Goal: Information Seeking & Learning: Learn about a topic

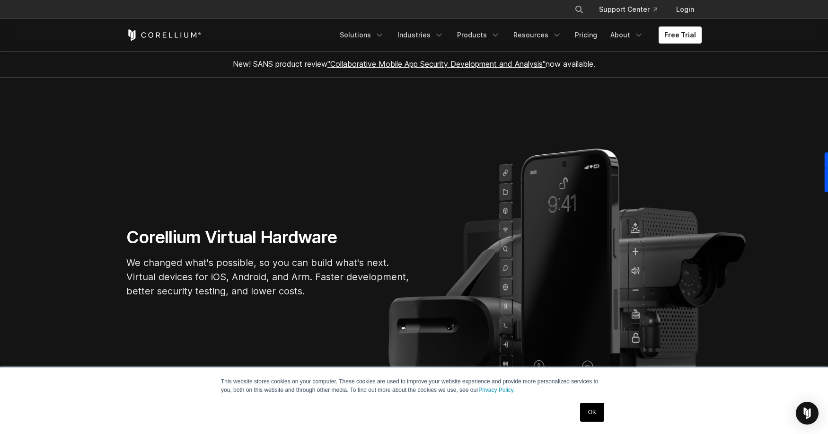
scroll to position [2, 0]
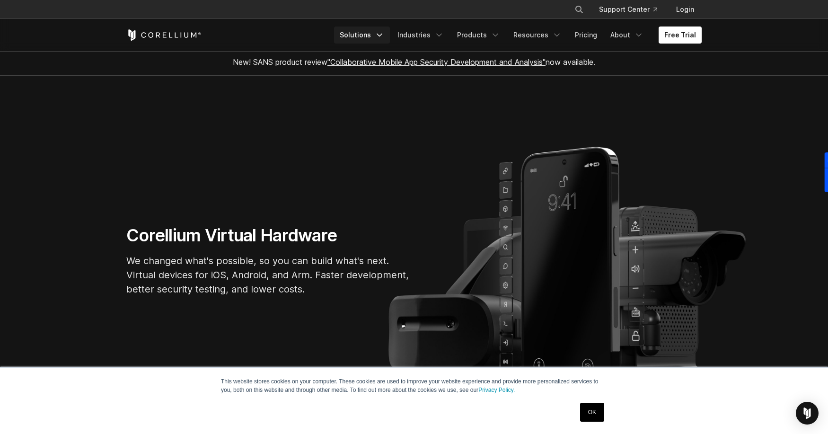
click at [384, 35] on icon "Navigation Menu" at bounding box center [379, 34] width 9 height 9
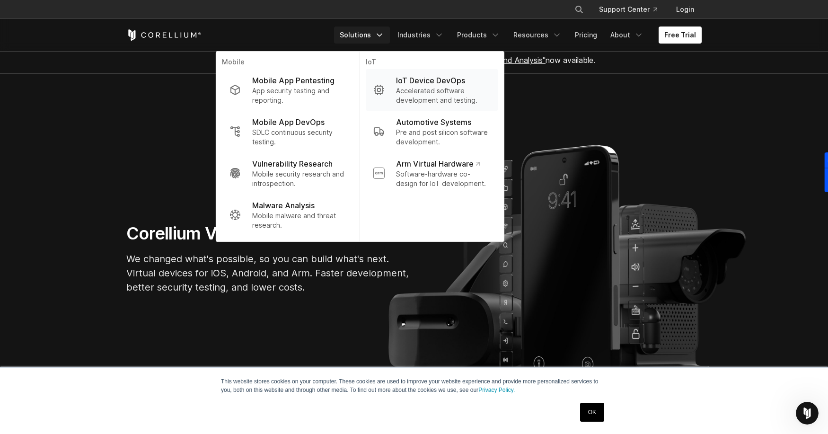
scroll to position [3, 0]
click at [493, 35] on link "Products" at bounding box center [478, 34] width 54 height 17
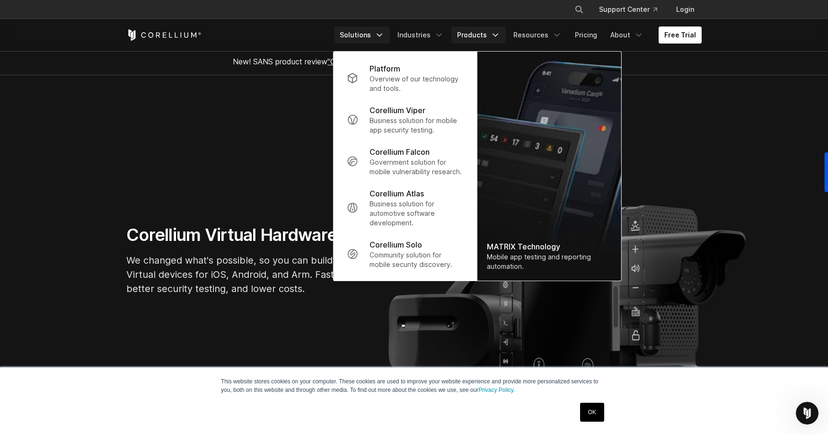
click at [384, 35] on icon "Navigation Menu" at bounding box center [379, 34] width 9 height 9
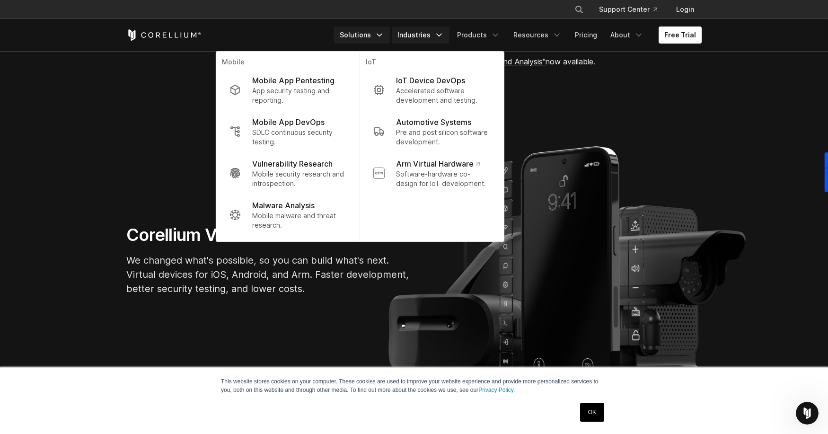
click at [429, 35] on link "Industries" at bounding box center [421, 34] width 58 height 17
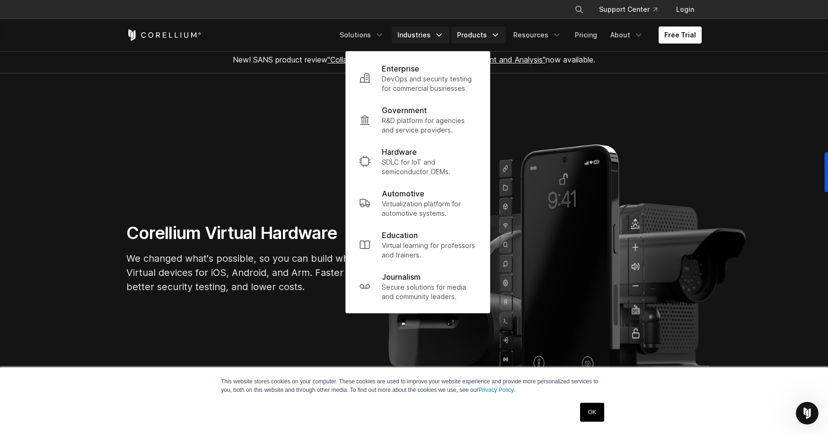
click at [486, 34] on link "Products" at bounding box center [478, 34] width 54 height 17
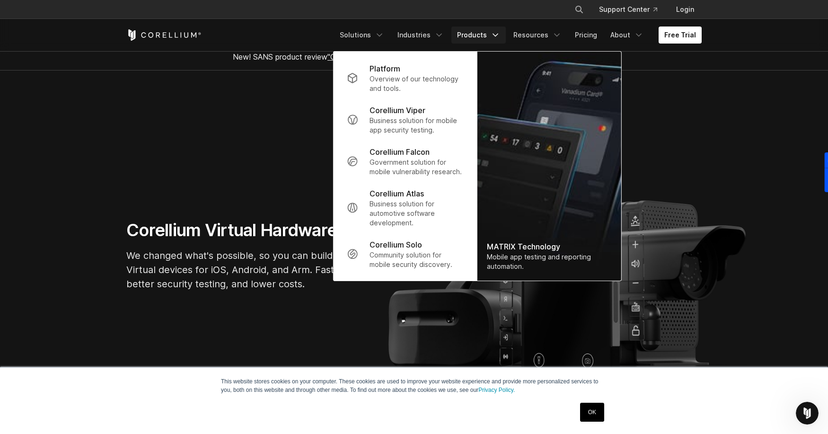
scroll to position [9, 0]
click at [539, 35] on link "Resources" at bounding box center [537, 34] width 60 height 17
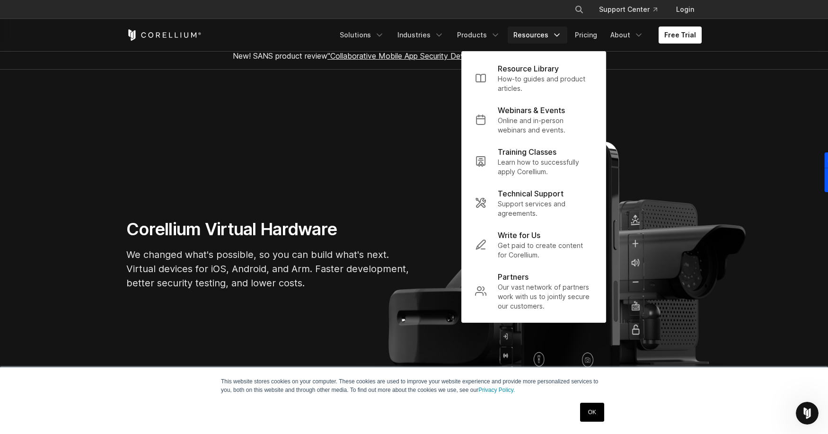
scroll to position [11, 0]
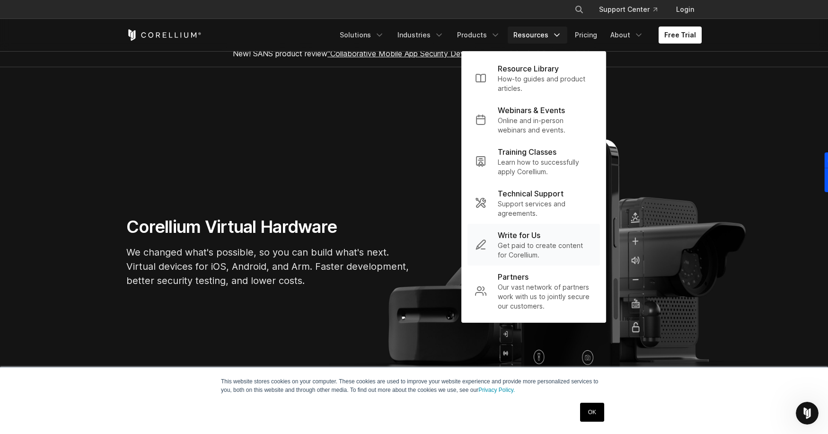
click at [532, 238] on p "Write for Us" at bounding box center [518, 234] width 43 height 11
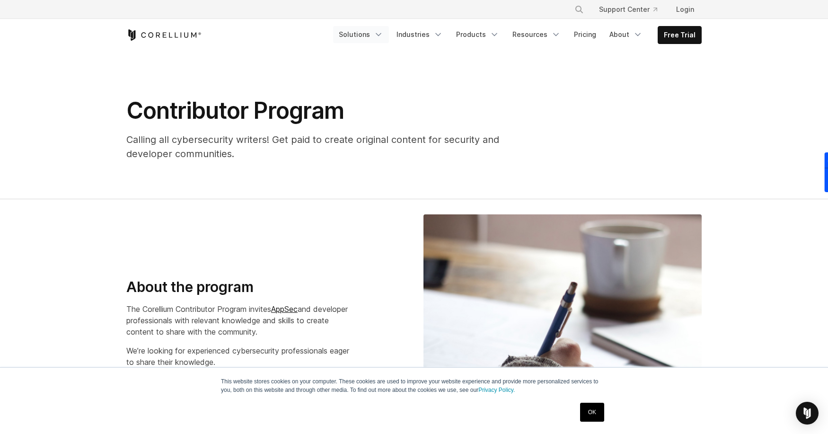
click at [378, 36] on link "Solutions" at bounding box center [361, 34] width 56 height 17
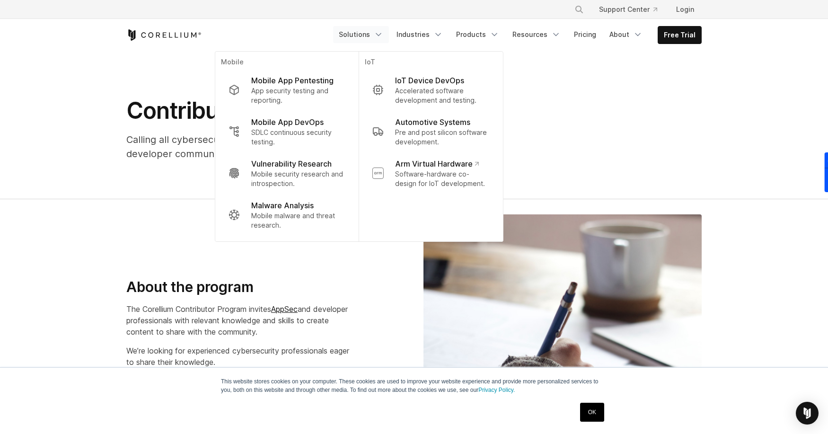
scroll to position [0, 0]
click at [169, 36] on icon "Corellium Home" at bounding box center [170, 34] width 3 height 5
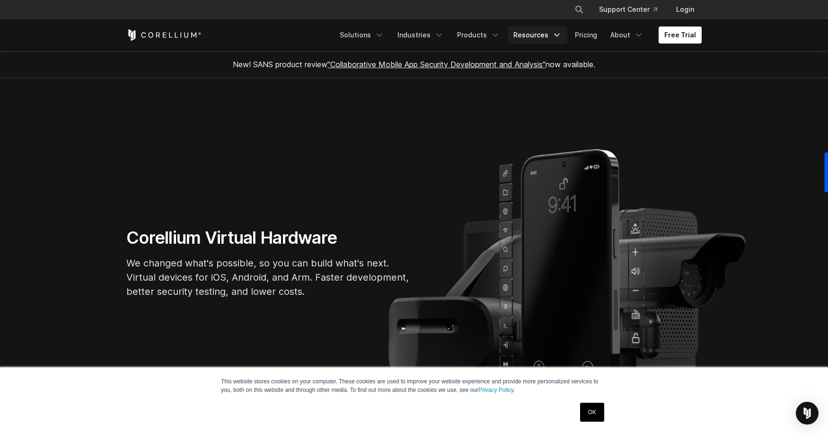
click at [548, 35] on link "Resources" at bounding box center [537, 34] width 60 height 17
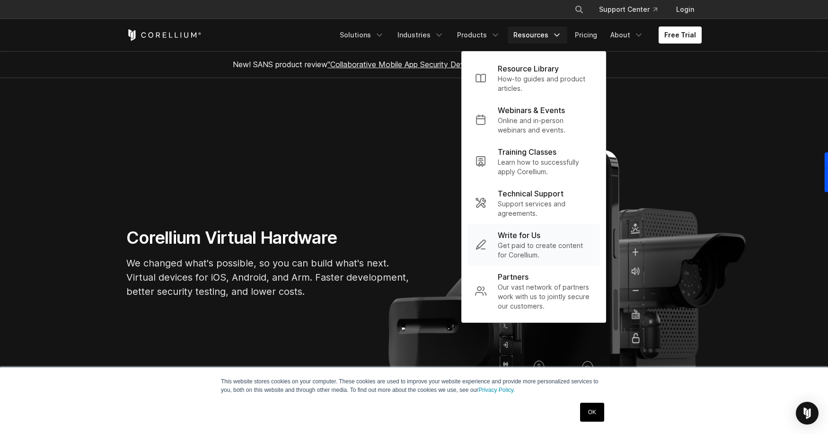
scroll to position [2, 0]
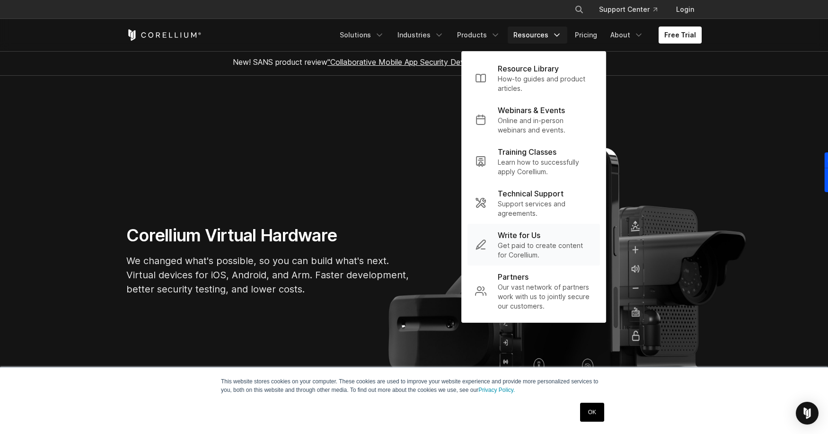
click at [540, 237] on p "Write for Us" at bounding box center [518, 234] width 43 height 11
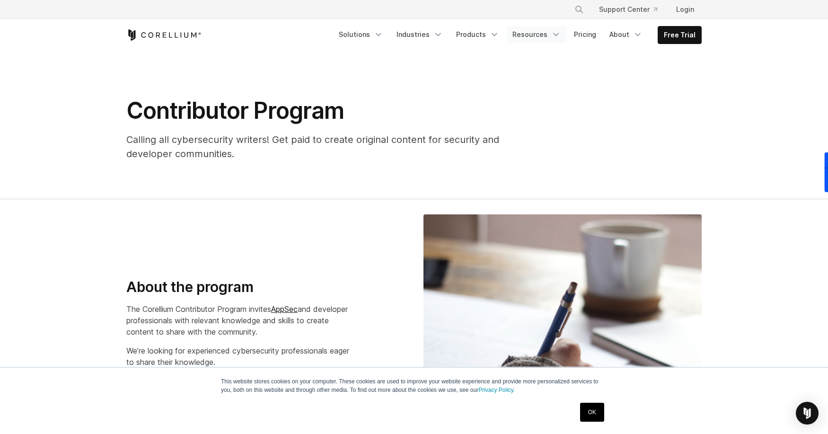
click at [557, 32] on icon "Navigation Menu" at bounding box center [555, 34] width 9 height 9
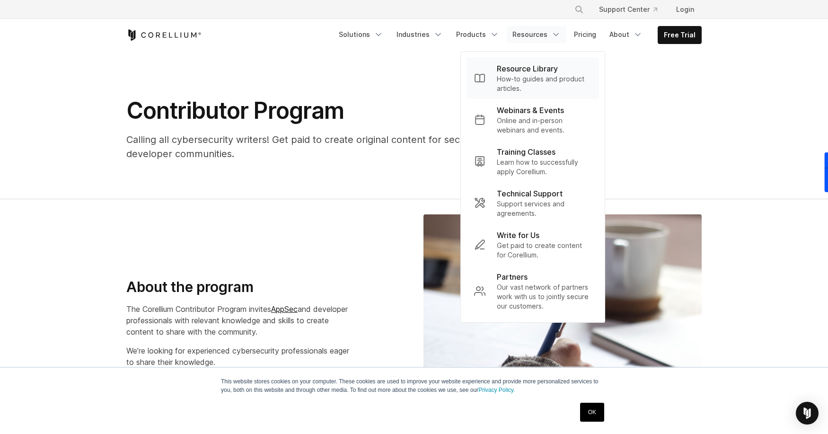
click at [538, 74] on p "How-to guides and product articles." at bounding box center [544, 83] width 95 height 19
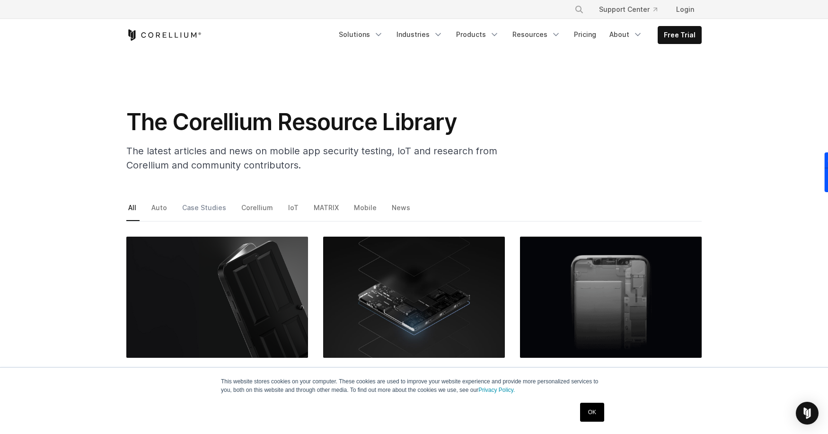
click at [200, 207] on link "Case Studies" at bounding box center [204, 211] width 49 height 20
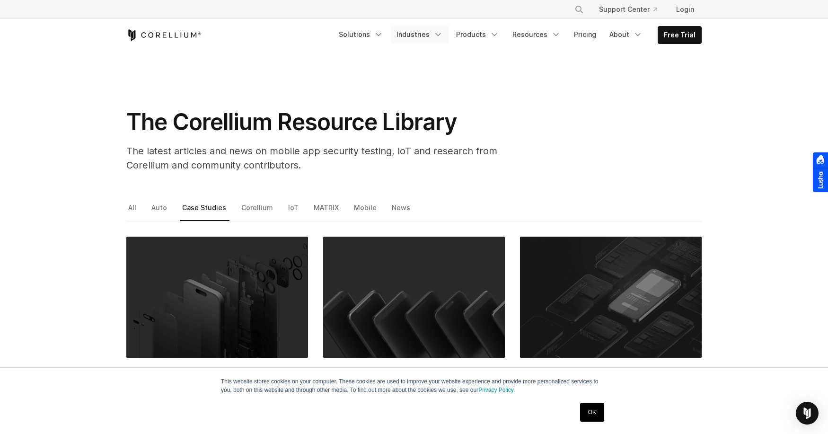
click at [438, 35] on link "Industries" at bounding box center [420, 34] width 58 height 17
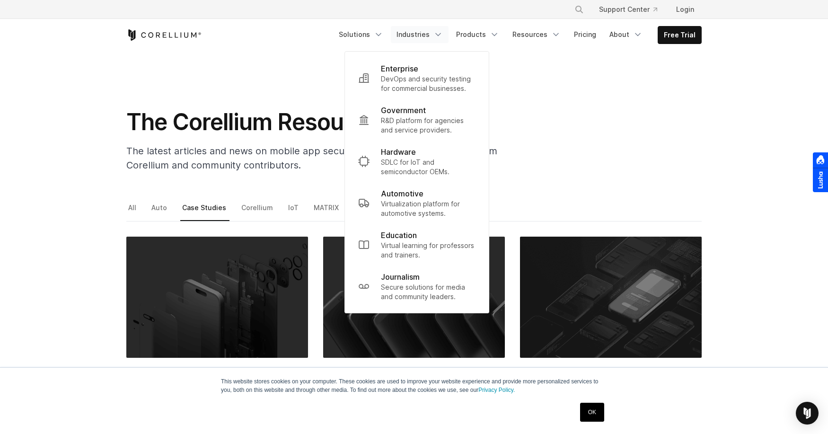
scroll to position [0, 0]
click at [489, 36] on link "Products" at bounding box center [477, 34] width 54 height 17
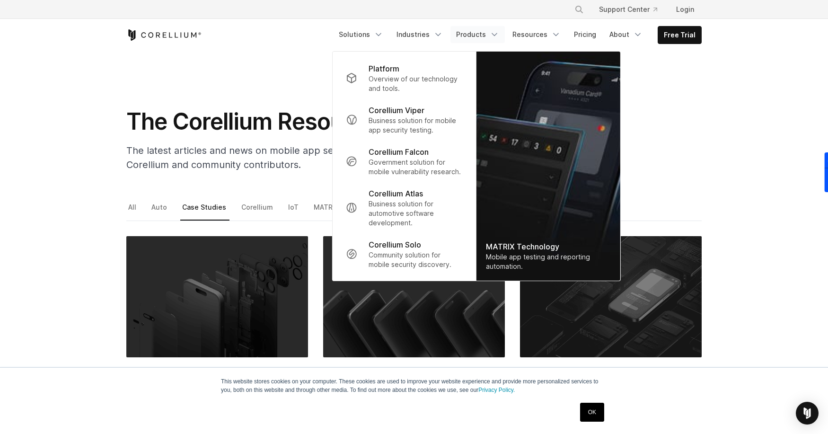
scroll to position [5, 0]
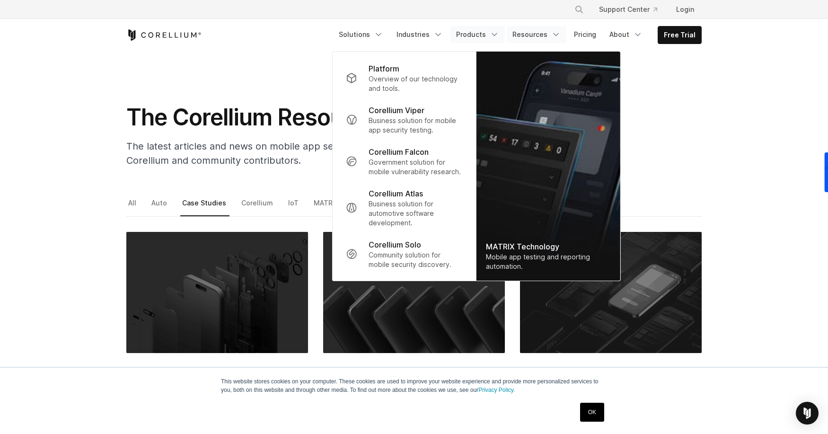
click at [546, 35] on link "Resources" at bounding box center [536, 34] width 60 height 17
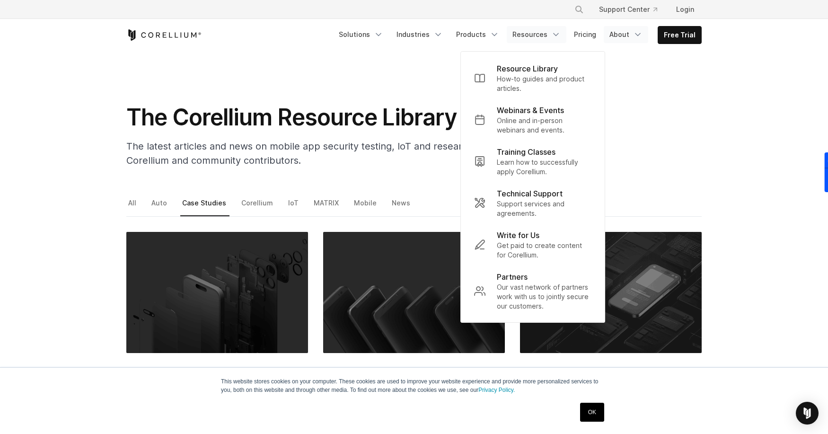
click at [635, 34] on icon "Navigation Menu" at bounding box center [637, 34] width 9 height 9
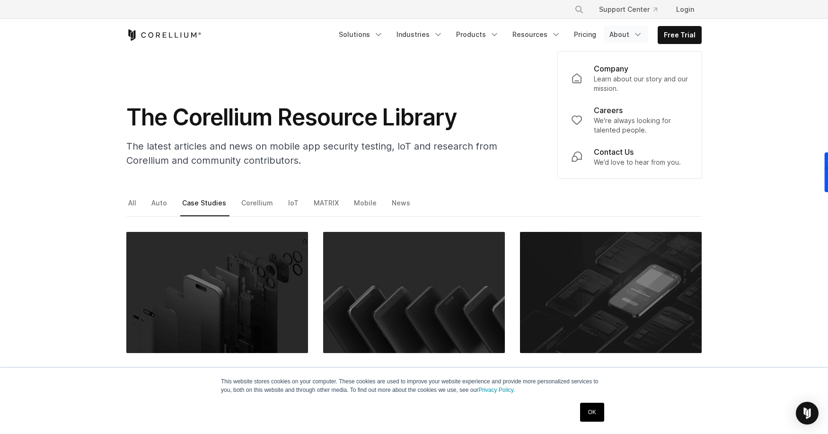
click at [165, 37] on icon "Corellium Home" at bounding box center [163, 34] width 75 height 11
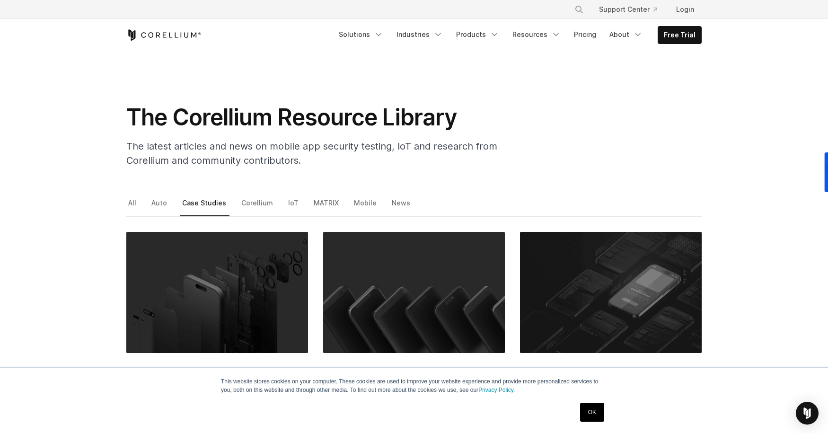
scroll to position [5, 0]
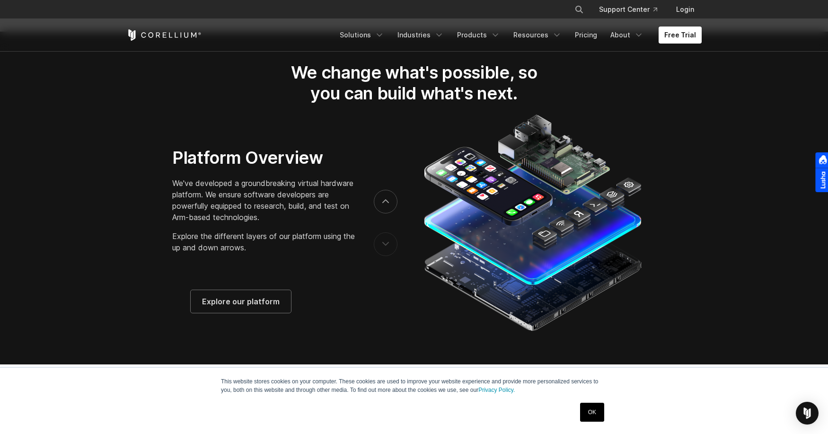
scroll to position [1498, 0]
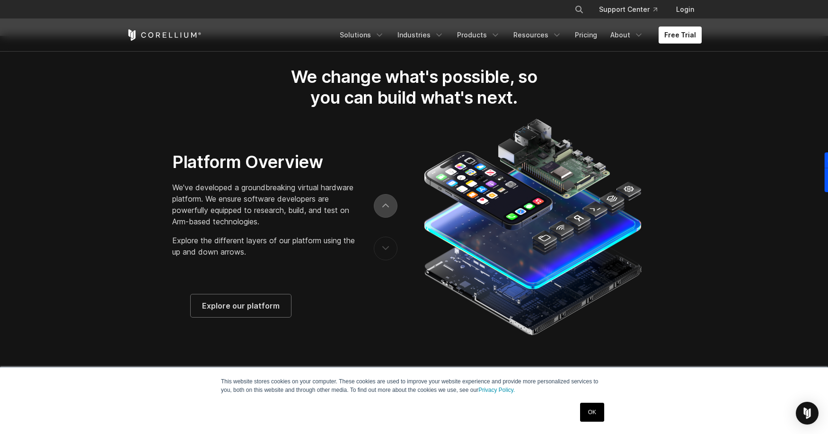
click at [389, 212] on button "next" at bounding box center [386, 206] width 24 height 24
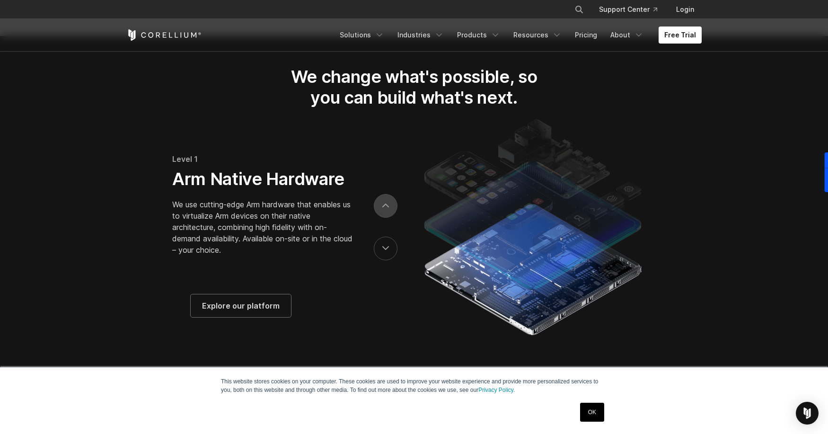
click at [389, 212] on button "next" at bounding box center [386, 206] width 24 height 24
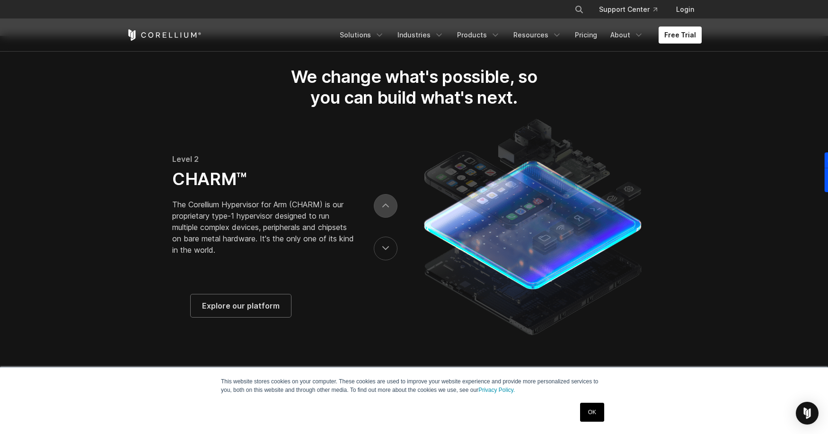
click at [389, 212] on button "next" at bounding box center [386, 206] width 24 height 24
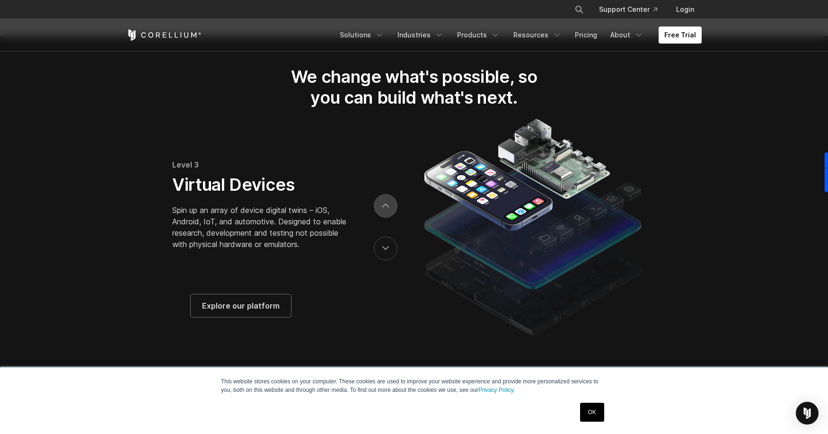
click at [389, 212] on button "next" at bounding box center [386, 206] width 24 height 24
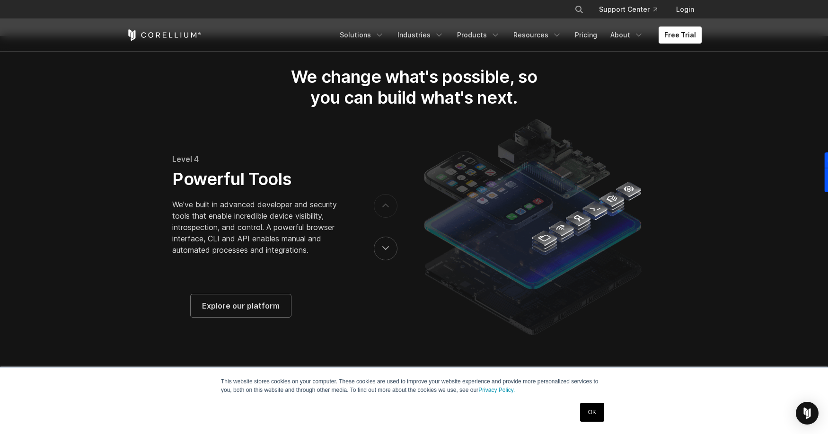
click at [389, 212] on button "next" at bounding box center [386, 206] width 24 height 24
click at [383, 249] on icon "previous" at bounding box center [386, 247] width 6 height 3
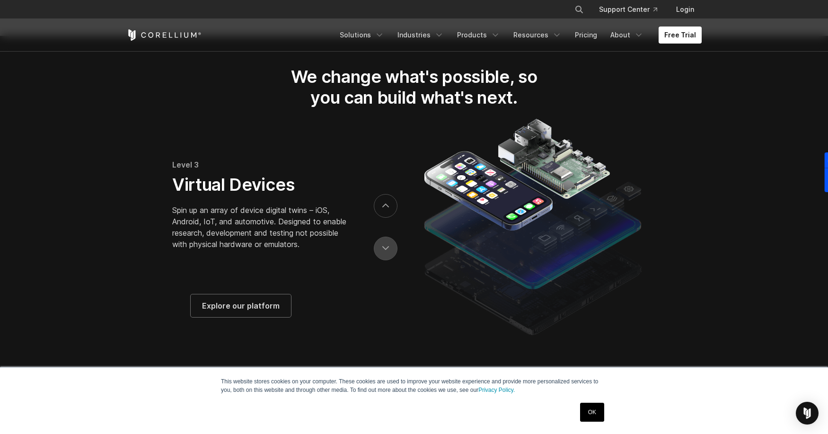
click at [383, 249] on icon "previous" at bounding box center [386, 247] width 6 height 3
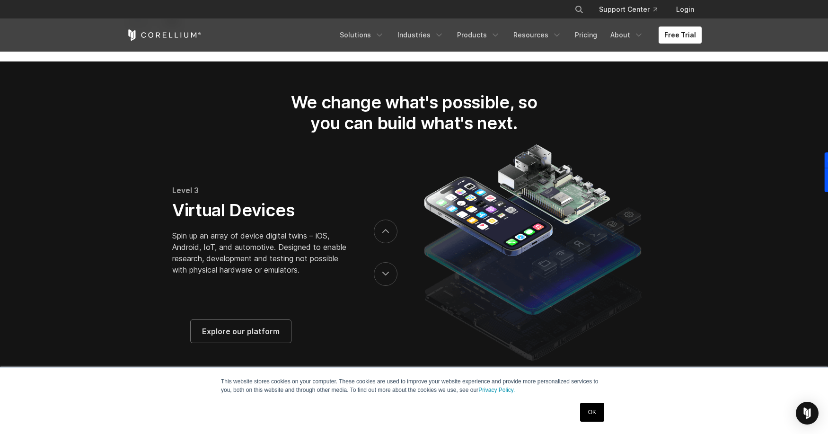
scroll to position [1475, 0]
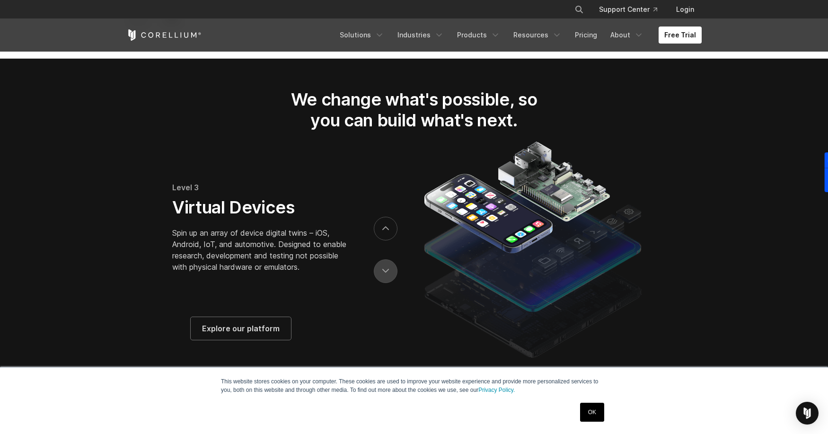
click at [380, 274] on button "previous" at bounding box center [386, 271] width 24 height 24
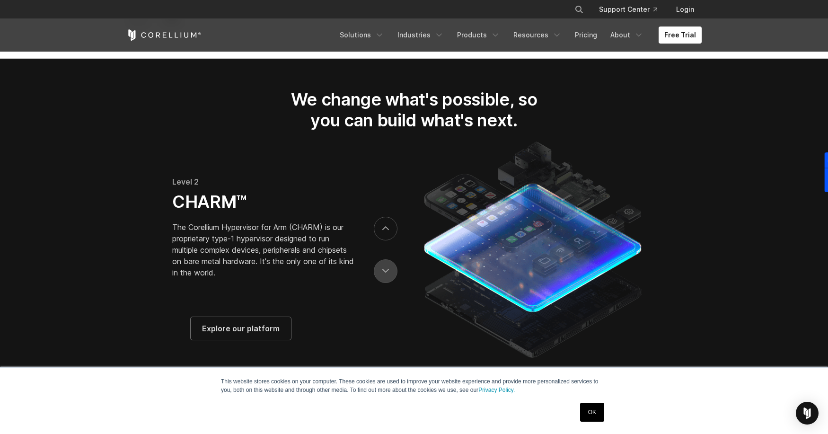
click at [382, 273] on icon "previous" at bounding box center [385, 271] width 7 height 4
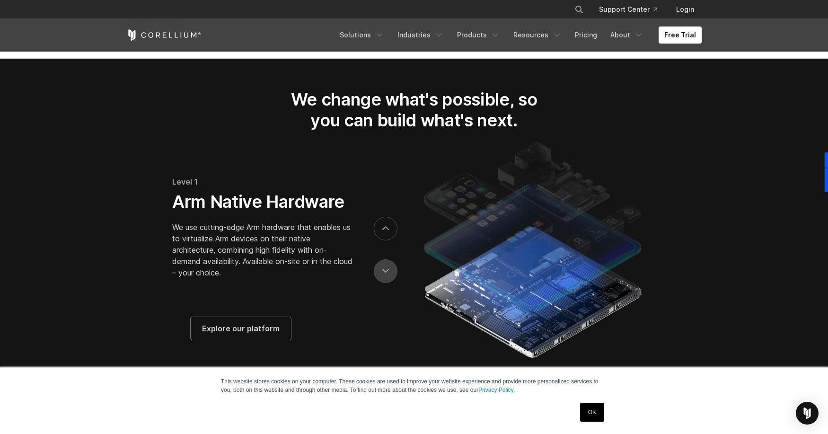
click at [382, 273] on icon "previous" at bounding box center [385, 271] width 7 height 4
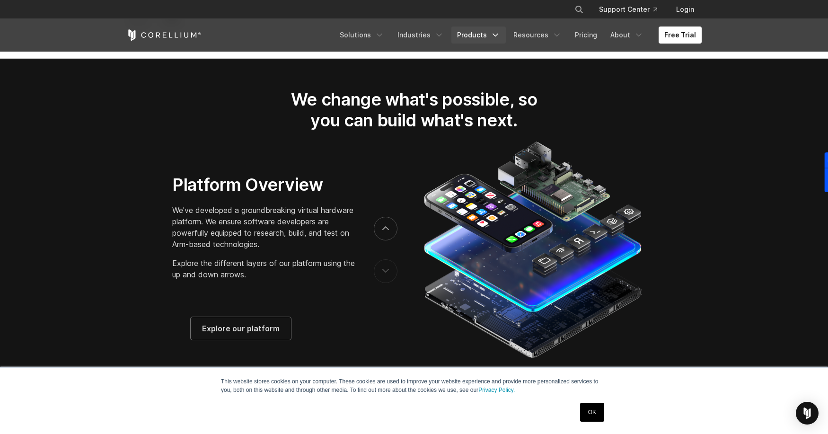
click at [497, 34] on polyline "Navigation Menu" at bounding box center [495, 35] width 5 height 2
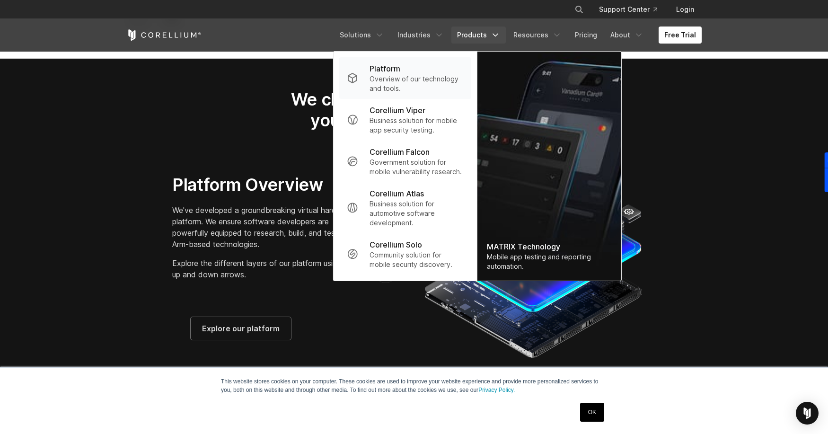
click at [394, 70] on p "Platform" at bounding box center [384, 68] width 31 height 11
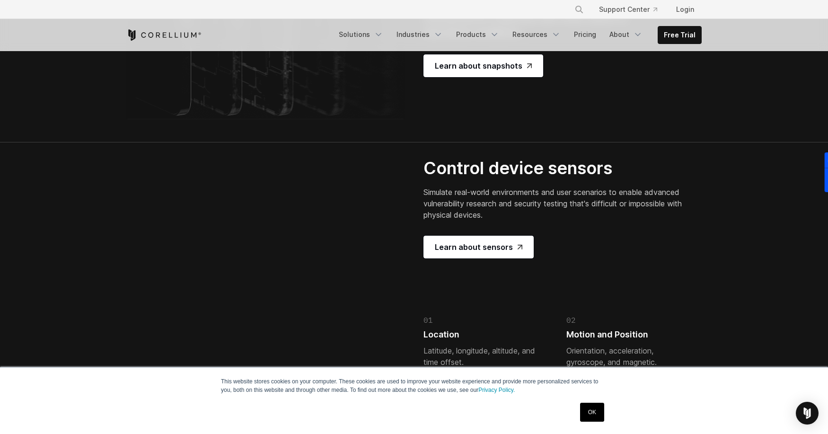
scroll to position [1976, 0]
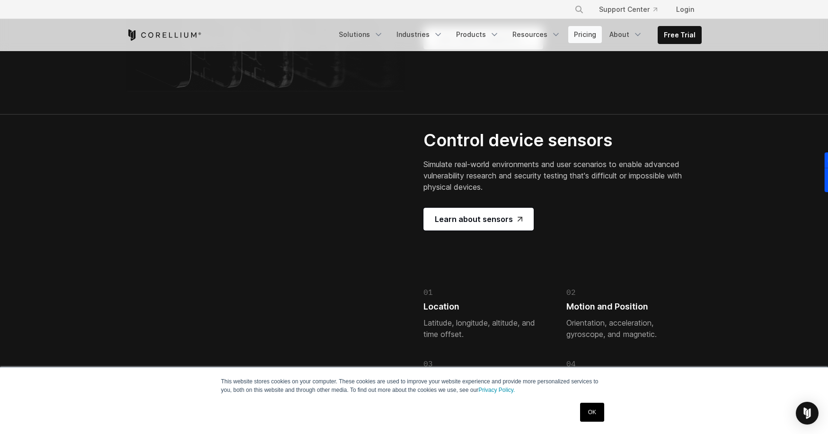
click at [593, 36] on link "Pricing" at bounding box center [585, 34] width 34 height 17
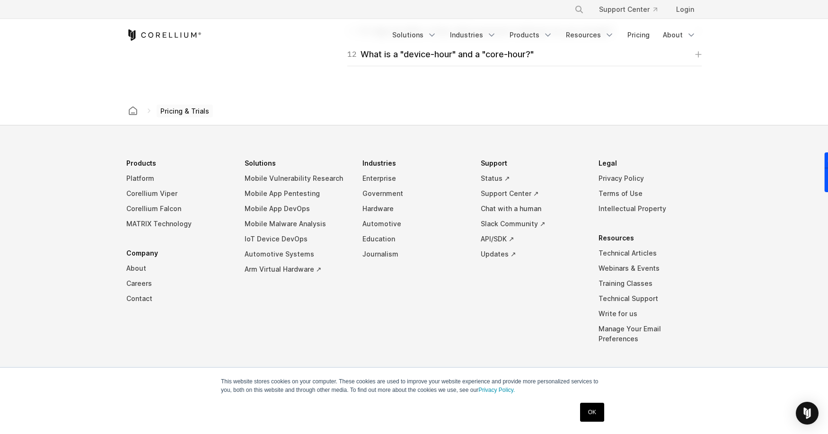
scroll to position [1641, 0]
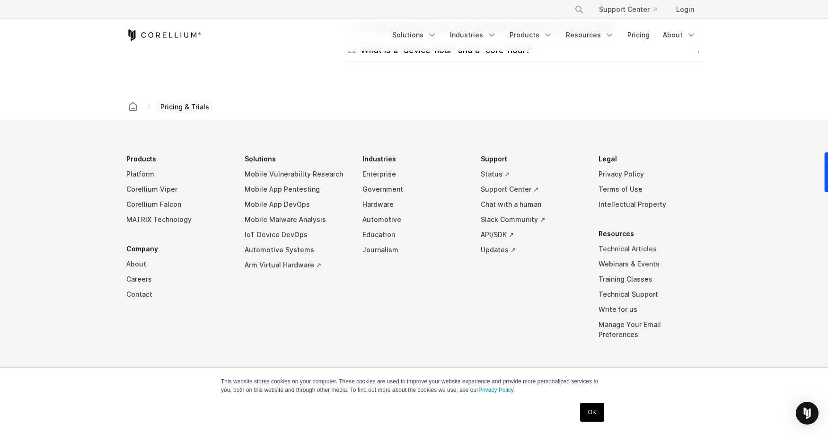
click at [613, 247] on link "Technical Articles" at bounding box center [649, 248] width 103 height 15
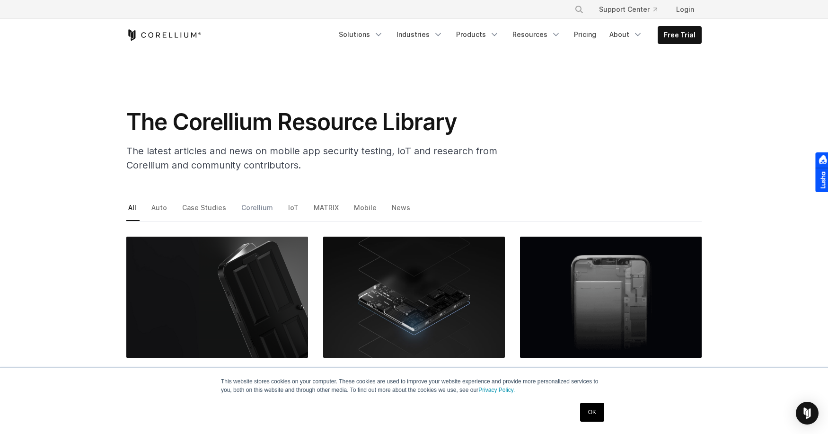
click at [253, 208] on link "Corellium" at bounding box center [257, 211] width 37 height 20
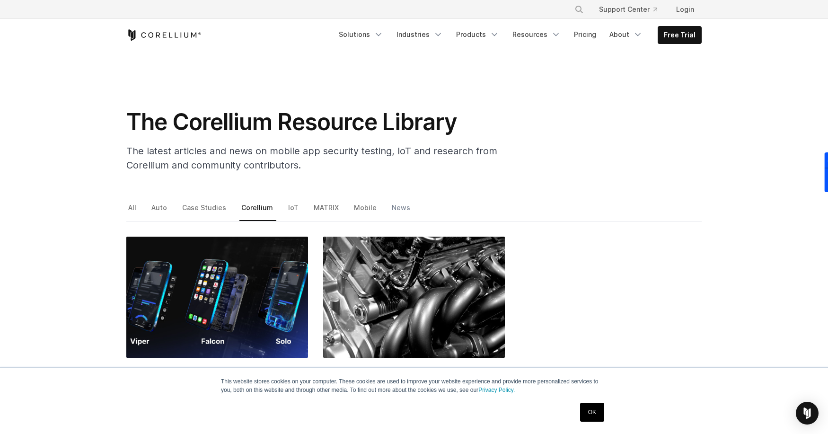
click at [390, 207] on link "News" at bounding box center [402, 211] width 24 height 20
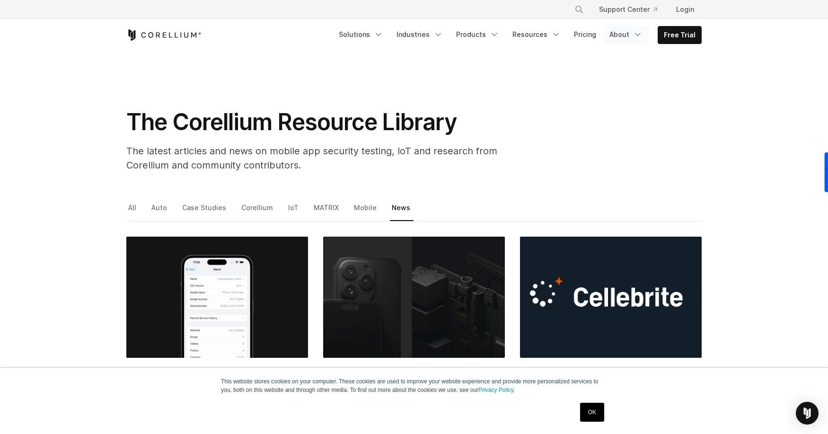
click at [639, 33] on icon "Navigation Menu" at bounding box center [637, 34] width 9 height 9
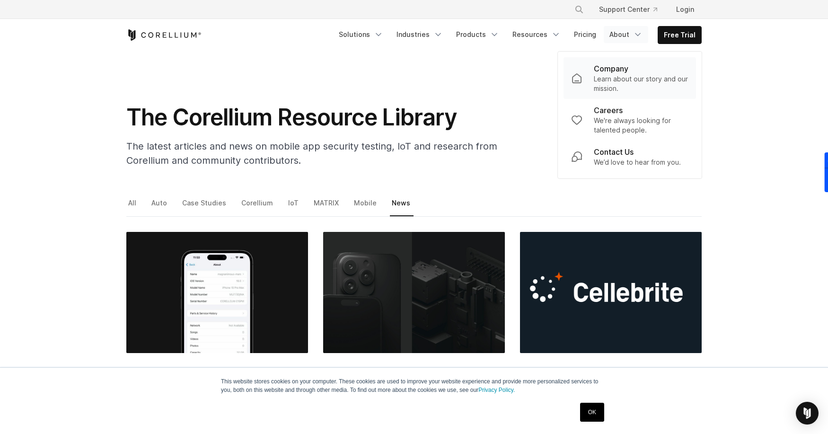
scroll to position [6, 0]
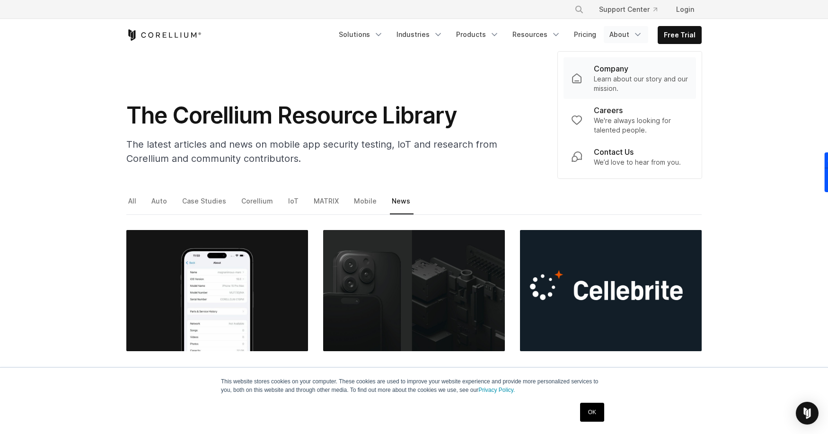
click at [623, 64] on p "Company" at bounding box center [610, 68] width 35 height 11
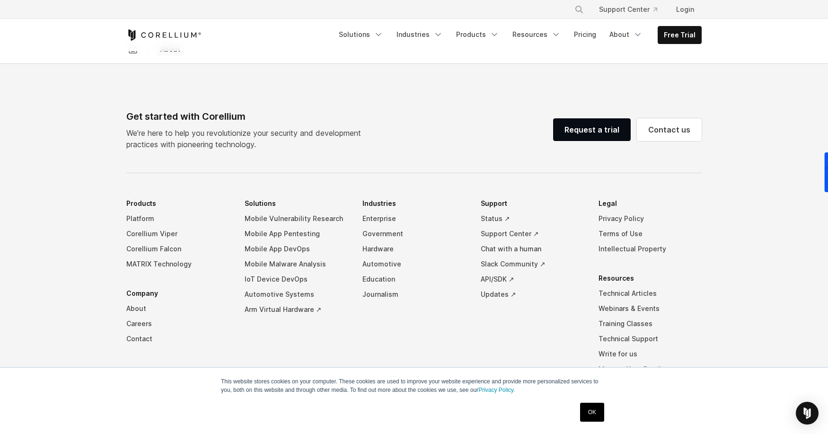
scroll to position [1598, 0]
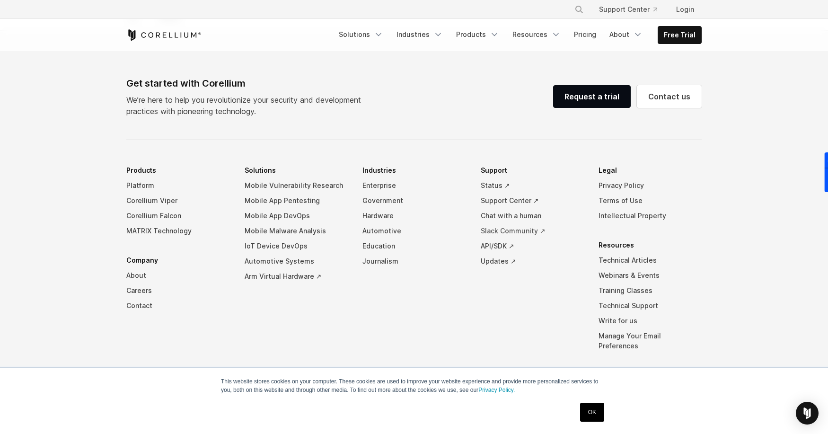
click at [526, 223] on link "Slack Community ↗" at bounding box center [531, 230] width 103 height 15
click at [488, 178] on link "Status ↗" at bounding box center [531, 185] width 103 height 15
